Goal: Task Accomplishment & Management: Use online tool/utility

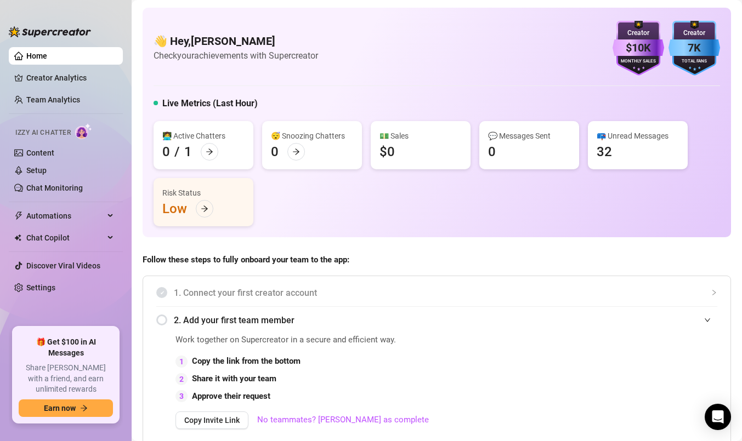
scroll to position [639, 0]
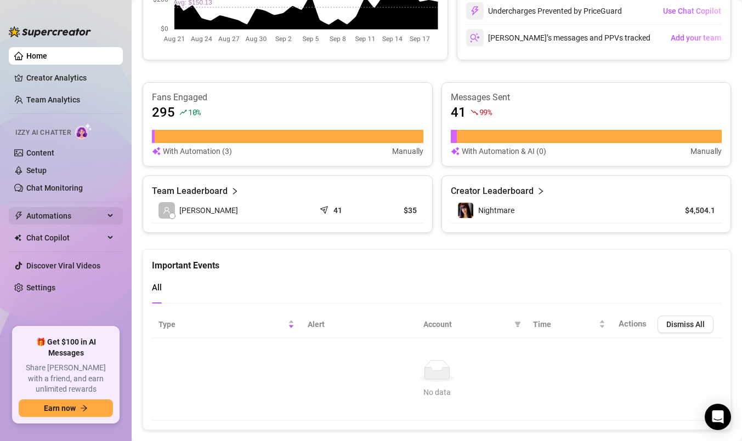
click at [67, 217] on span "Automations" at bounding box center [65, 216] width 78 height 18
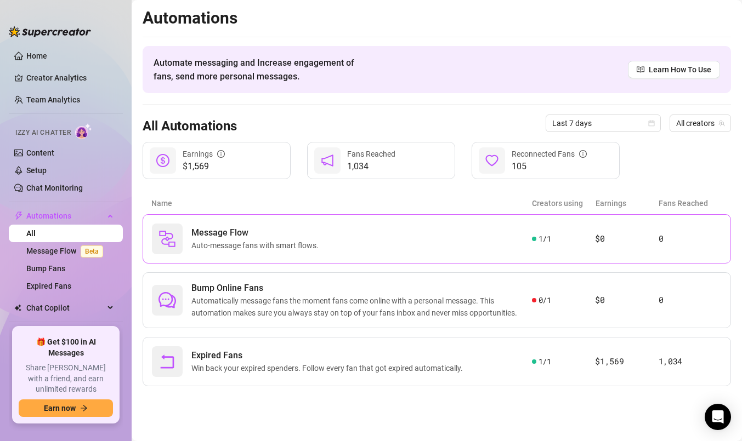
click at [361, 241] on div "Message Flow Auto-message fans with smart flows." at bounding box center [342, 239] width 380 height 31
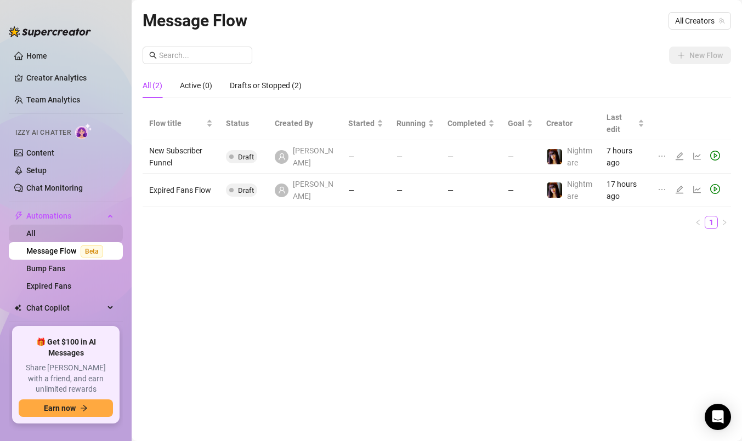
click at [35, 236] on link "All" at bounding box center [30, 233] width 9 height 9
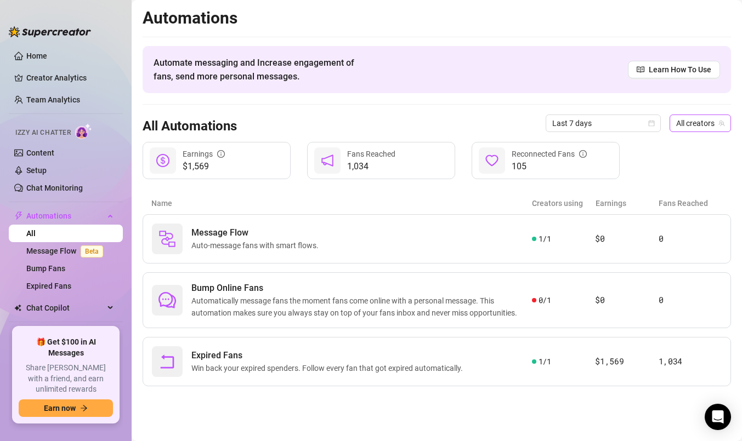
click at [705, 129] on span "All creators" at bounding box center [700, 123] width 48 height 16
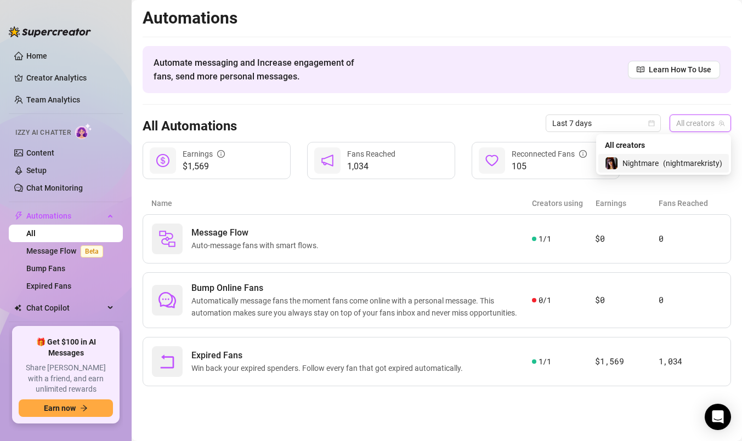
click at [670, 160] on span "( nightmarekristy )" at bounding box center [692, 163] width 59 height 12
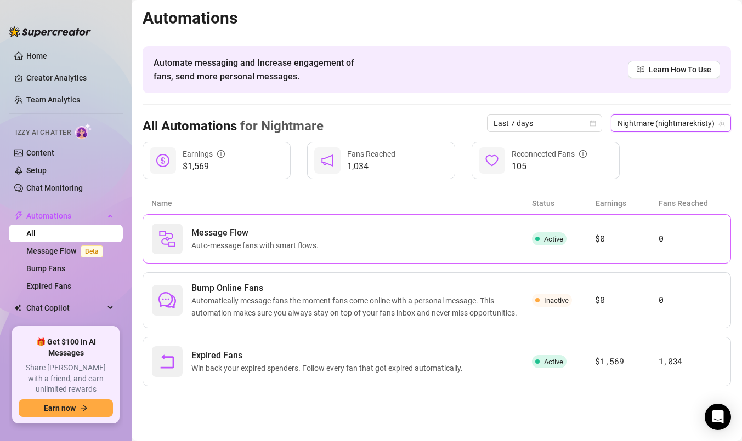
click at [544, 237] on span "Active" at bounding box center [553, 239] width 19 height 8
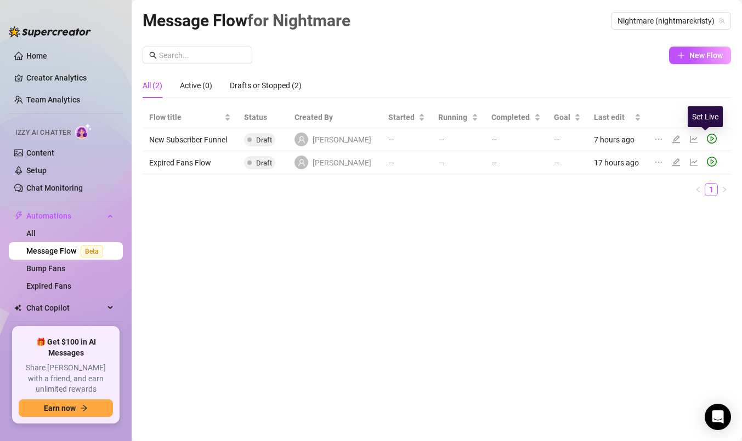
click at [707, 136] on icon "play-circle" at bounding box center [712, 139] width 10 height 10
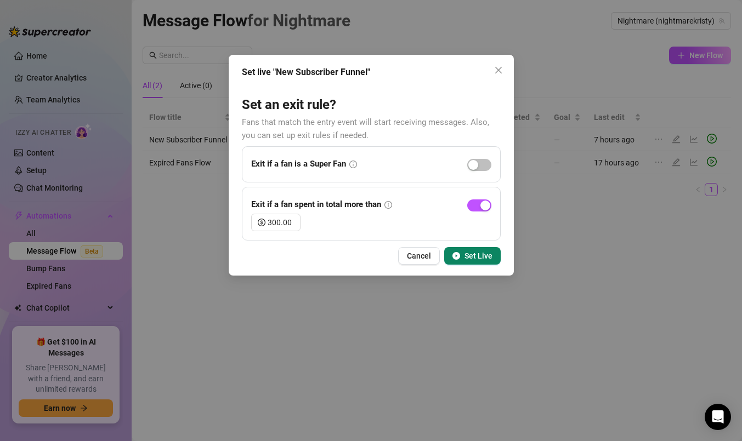
click at [487, 258] on span "Set Live" at bounding box center [478, 256] width 28 height 9
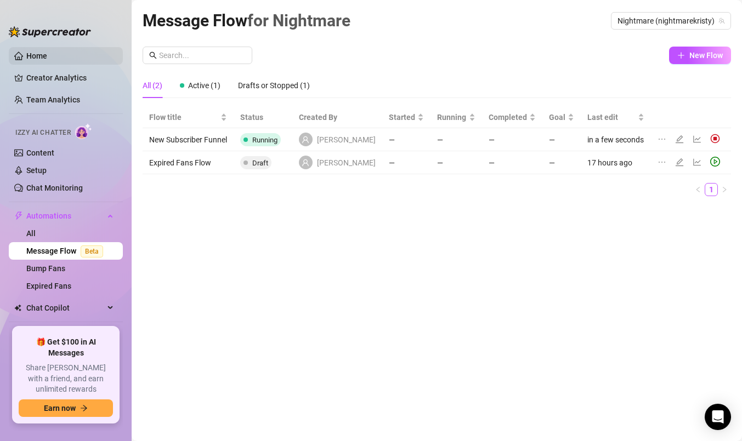
click at [30, 52] on link "Home" at bounding box center [36, 56] width 21 height 9
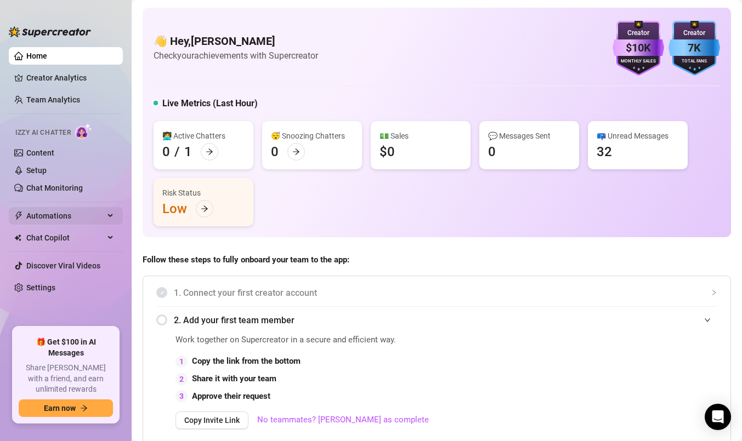
click at [58, 215] on span "Automations" at bounding box center [65, 216] width 78 height 18
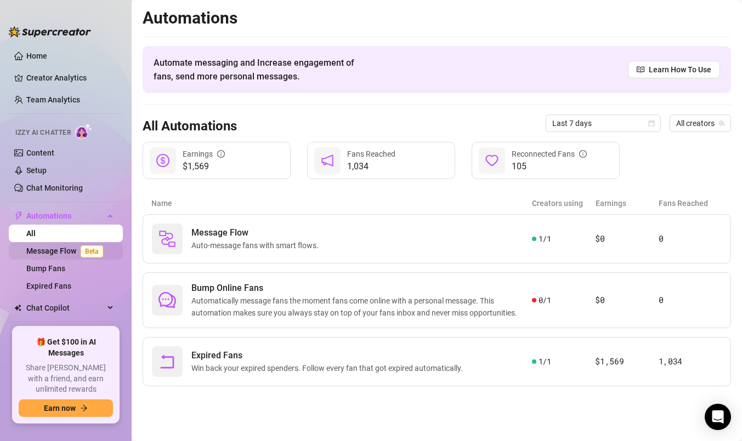
click at [50, 252] on link "Message Flow Beta" at bounding box center [66, 251] width 81 height 9
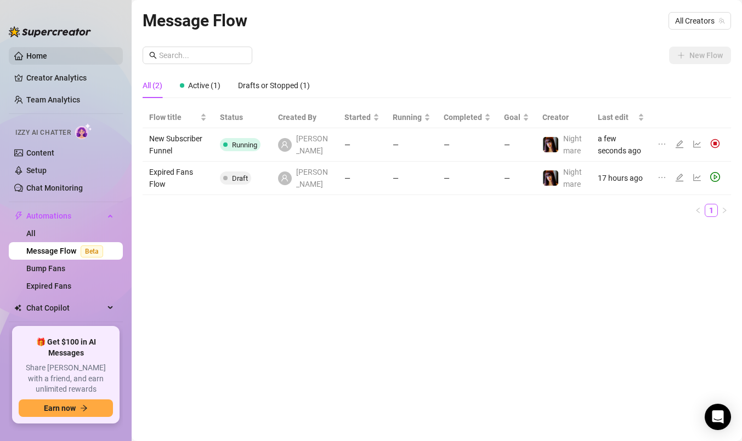
click at [31, 52] on link "Home" at bounding box center [36, 56] width 21 height 9
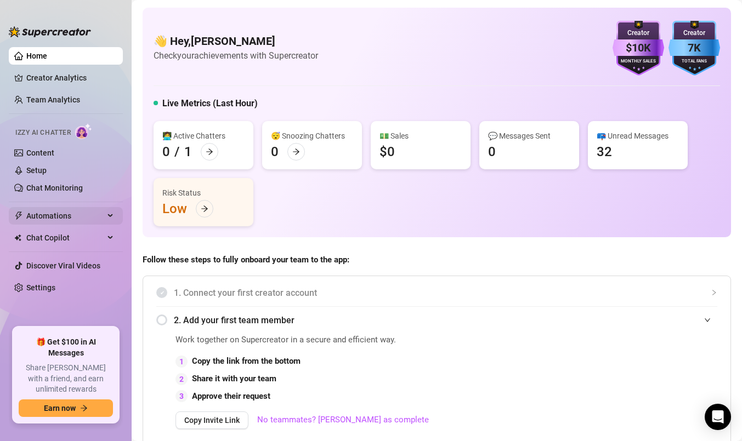
click at [54, 216] on span "Automations" at bounding box center [65, 216] width 78 height 18
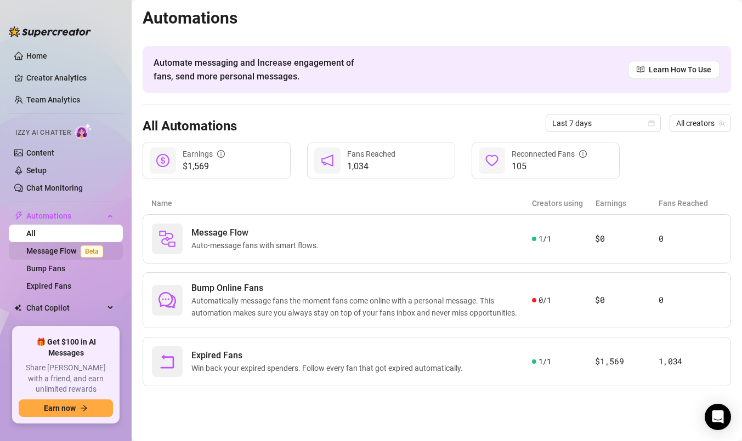
click at [67, 251] on link "Message Flow Beta" at bounding box center [66, 251] width 81 height 9
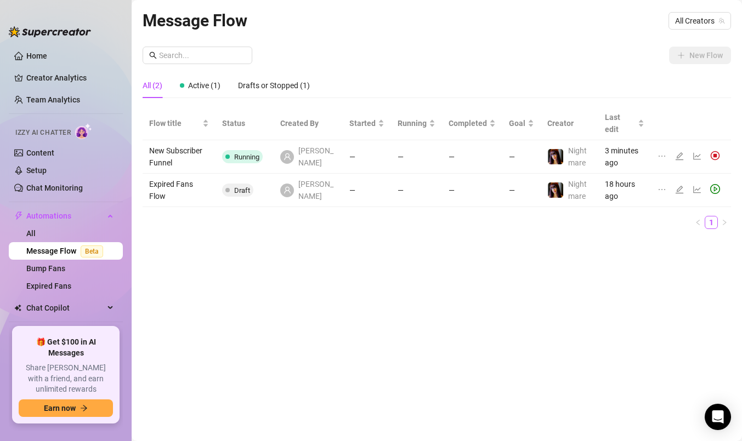
click at [175, 151] on td "New Subscriber Funnel" at bounding box center [179, 156] width 73 height 33
click at [267, 273] on div "Message Flow All Creators New Flow All (2) Active (1) Drafts or Stopped (1) Flo…" at bounding box center [437, 208] width 588 height 401
click at [679, 158] on icon "edit" at bounding box center [679, 156] width 9 height 9
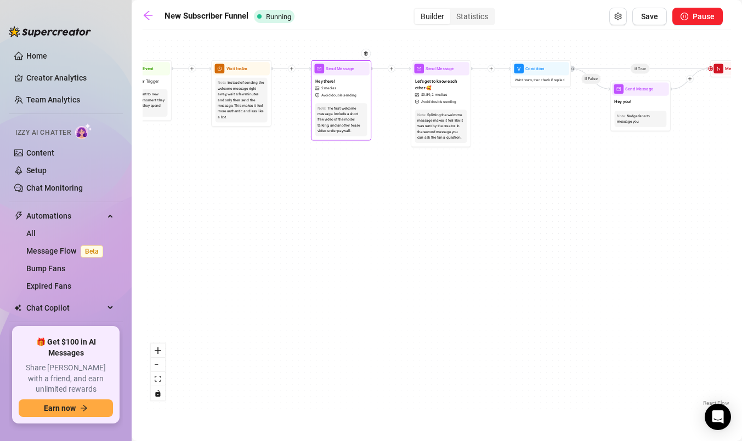
click at [338, 81] on div "Hey there! 2 medias Avoid double sending" at bounding box center [340, 87] width 57 height 25
type textarea "💋 Hey [PERSON_NAME], welcome to my little world! I’m so glad you’re here 😘 This…"
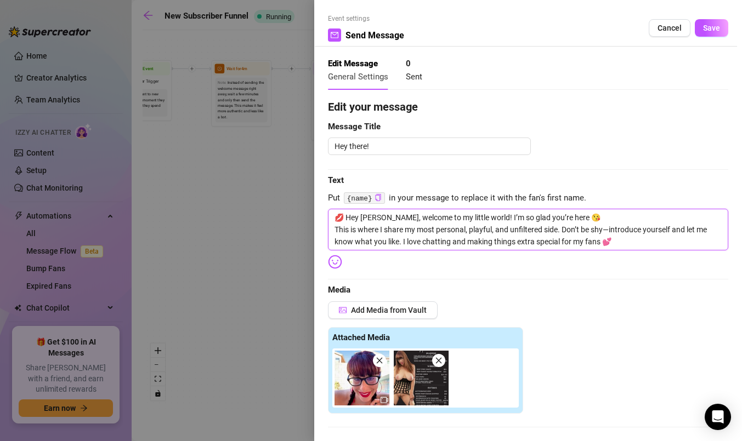
drag, startPoint x: 335, startPoint y: 217, endPoint x: 680, endPoint y: 243, distance: 346.3
click at [680, 243] on textarea "💋 Hey [PERSON_NAME], welcome to my little world! I’m so glad you’re here 😘 This…" at bounding box center [528, 230] width 400 height 42
click at [672, 33] on button "Cancel" at bounding box center [669, 28] width 42 height 18
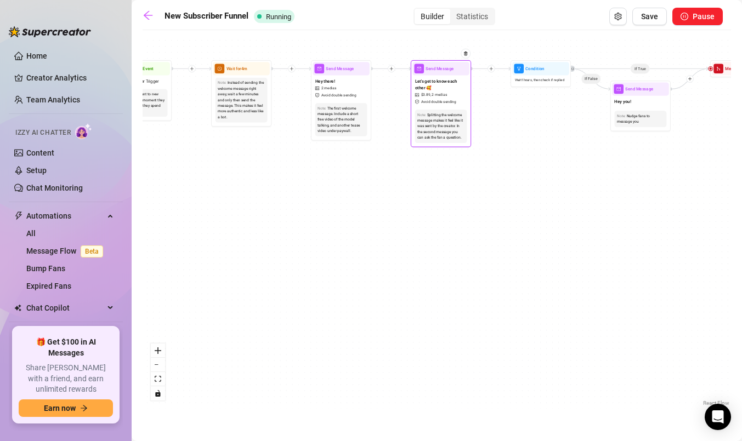
click at [440, 117] on div "Splitting the welcome message makes it feel like it was sent by the creator. In…" at bounding box center [440, 126] width 47 height 29
click at [438, 75] on div "Let's get to know each other 🥰 $ 3.89 , 2 medias Avoid double sending" at bounding box center [440, 91] width 57 height 32
type textarea "🔥 I want to get to know you… I love spoiling my favorite fans 💕 If you want som…"
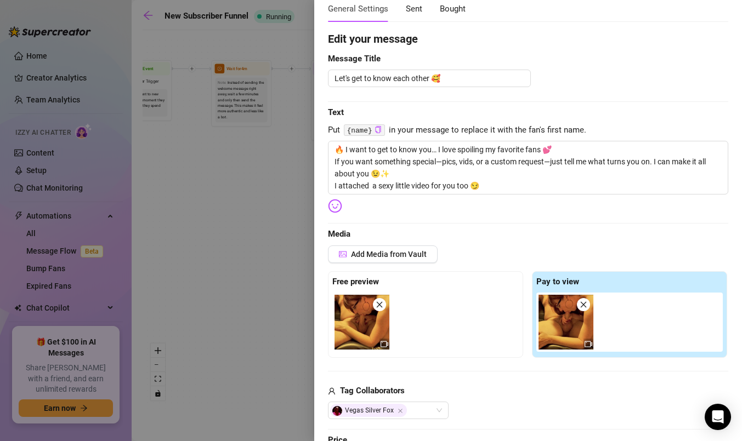
scroll to position [67, 0]
drag, startPoint x: 332, startPoint y: 149, endPoint x: 519, endPoint y: 190, distance: 191.4
click at [519, 190] on textarea "🔥 I want to get to know you… I love spoiling my favorite fans 💕 If you want som…" at bounding box center [528, 168] width 400 height 54
click at [241, 223] on div at bounding box center [371, 220] width 742 height 441
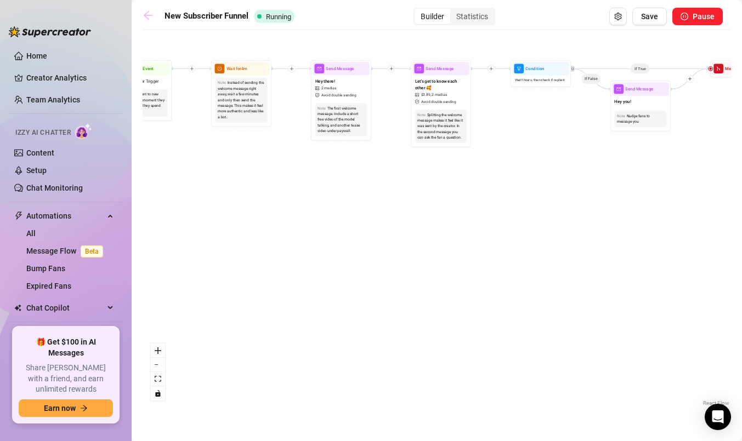
click at [149, 19] on icon "arrow-left" at bounding box center [148, 15] width 9 height 9
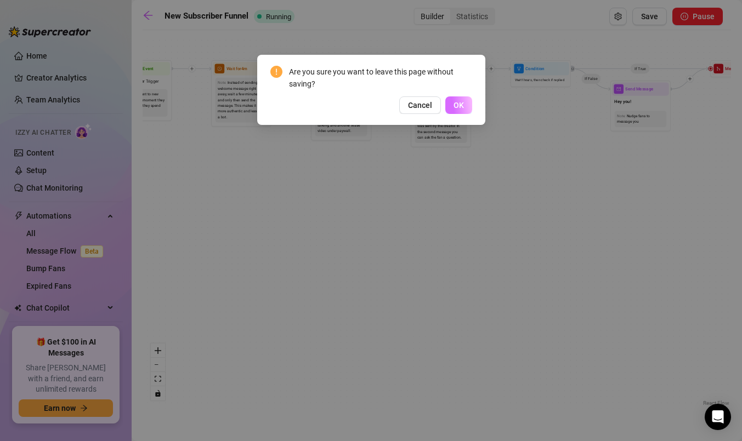
click at [457, 105] on span "OK" at bounding box center [458, 105] width 10 height 9
